Goal: Communication & Community: Answer question/provide support

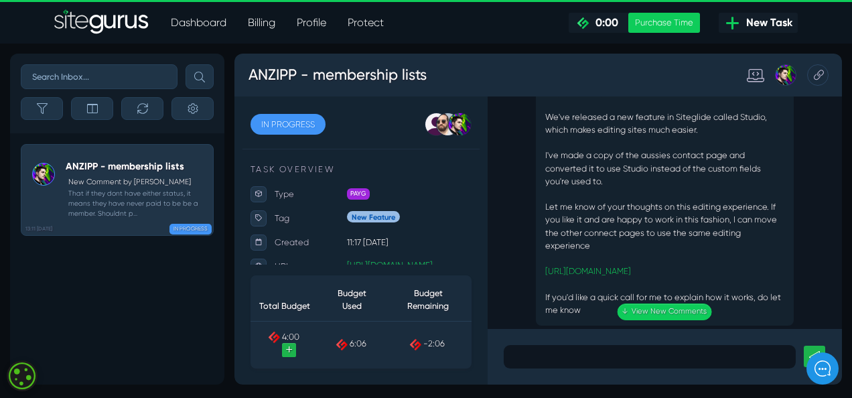
scroll to position [-146, 0]
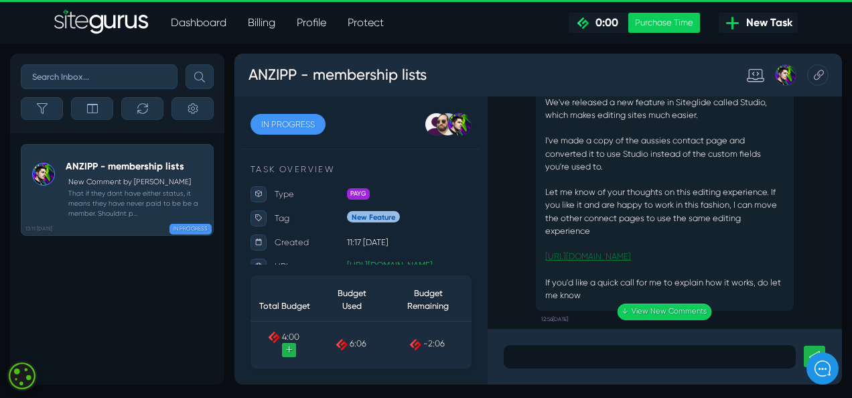
click at [730, 301] on link "[URL][DOMAIN_NAME]" at bounding box center [676, 307] width 107 height 13
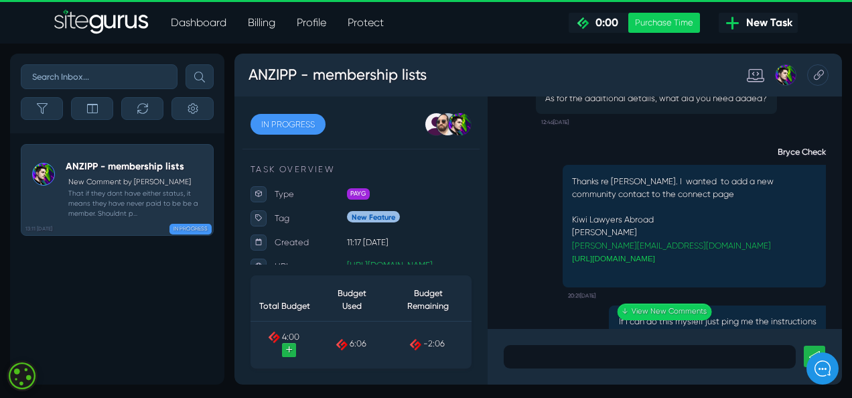
scroll to position [-650, 0]
click at [848, 301] on p "[URL][DOMAIN_NAME]" at bounding box center [808, 309] width 305 height 16
drag, startPoint x: 861, startPoint y: 273, endPoint x: 659, endPoint y: 282, distance: 201.7
click at [659, 285] on p "[PERSON_NAME][EMAIL_ADDRESS][DOMAIN_NAME]" at bounding box center [808, 293] width 305 height 16
copy link "[PERSON_NAME][EMAIL_ADDRESS][DOMAIN_NAME]"
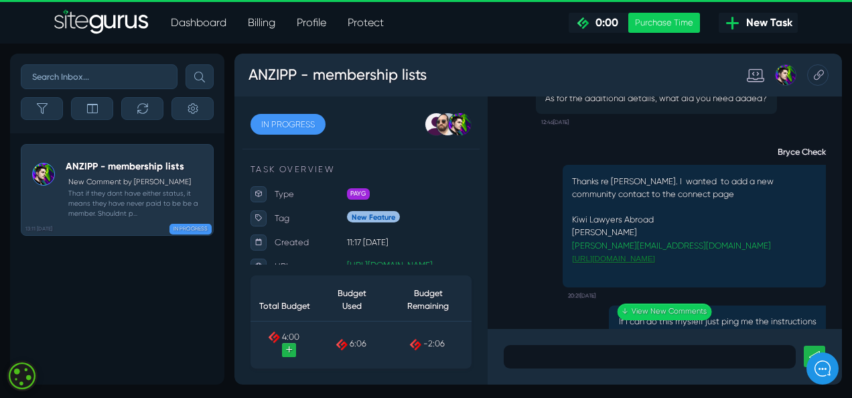
drag, startPoint x: 866, startPoint y: 291, endPoint x: 659, endPoint y: 289, distance: 206.2
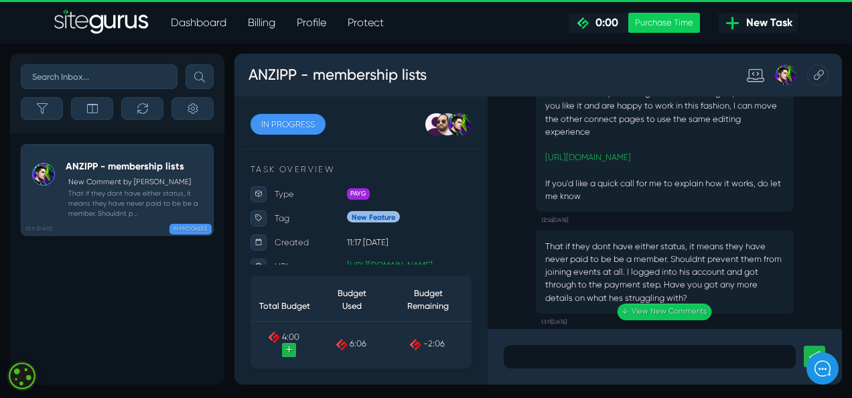
scroll to position [0, 0]
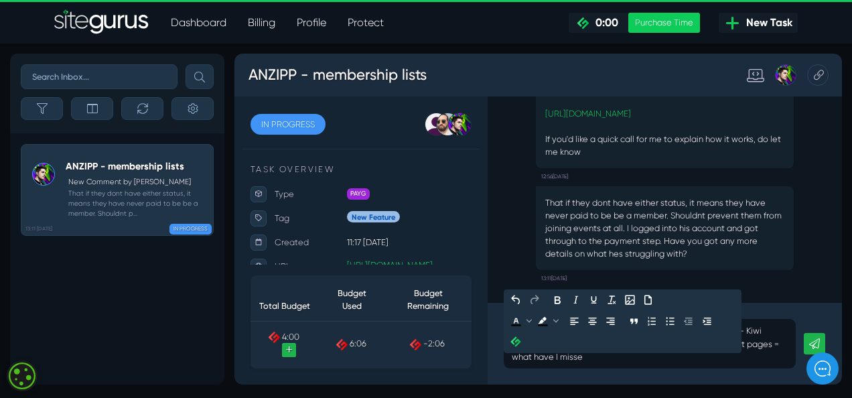
scroll to position [-15, 0]
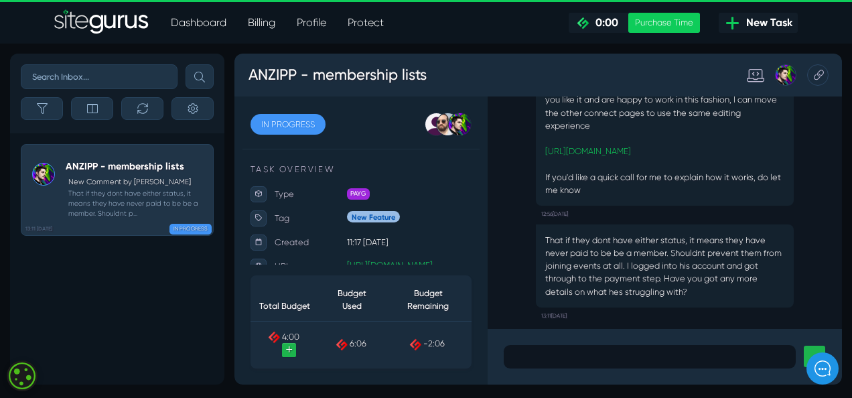
scroll to position [0, 0]
